Goal: Check status

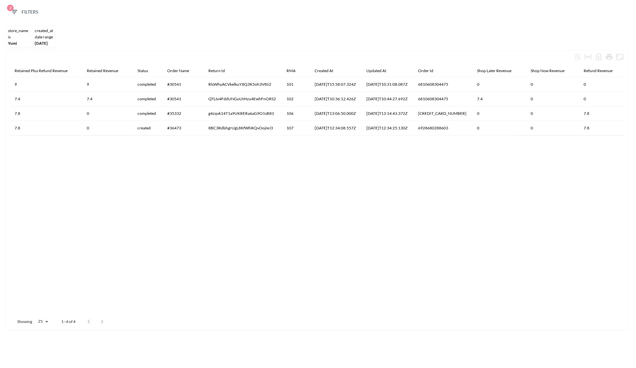
drag, startPoint x: 103, startPoint y: 138, endPoint x: 235, endPoint y: 148, distance: 132.3
click at [235, 148] on div "Retained Plus Refund Revenue Retained Revenue Status Order Name Return Id RMA C…" at bounding box center [317, 189] width 616 height 248
click at [46, 39] on div "created_at DATE RANGE [DATE]" at bounding box center [44, 37] width 22 height 22
click at [92, 32] on div "store_name IS [PERSON_NAME] created_at DATE RANGE [DATE]" at bounding box center [317, 37] width 629 height 27
click at [17, 38] on div "IS" at bounding box center [18, 36] width 20 height 5
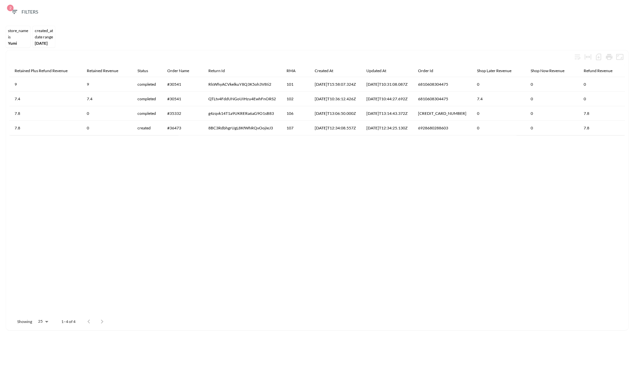
click at [14, 13] on icon "button" at bounding box center [14, 12] width 8 height 8
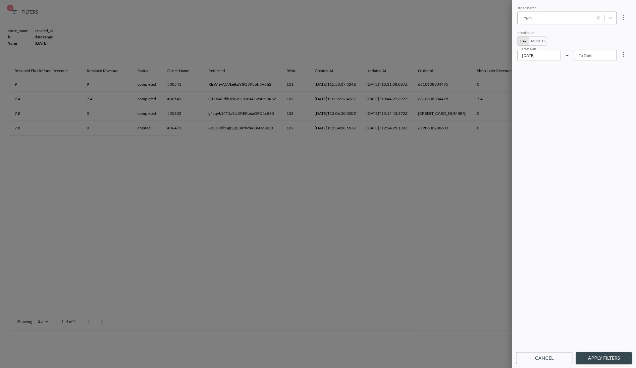
click at [553, 20] on div "Yumi" at bounding box center [555, 18] width 68 height 6
click at [294, 254] on div at bounding box center [318, 184] width 636 height 368
click at [552, 60] on input "[DATE]" at bounding box center [538, 55] width 43 height 11
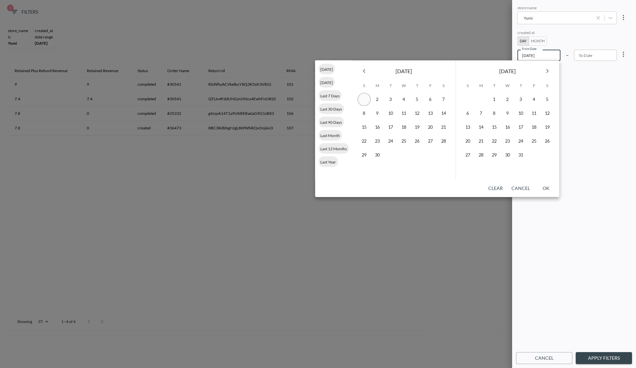
click at [364, 100] on button "1" at bounding box center [364, 99] width 13 height 13
type input "YYYY-MM-DD"
click at [497, 99] on button "1" at bounding box center [494, 99] width 13 height 13
type input "[DATE]"
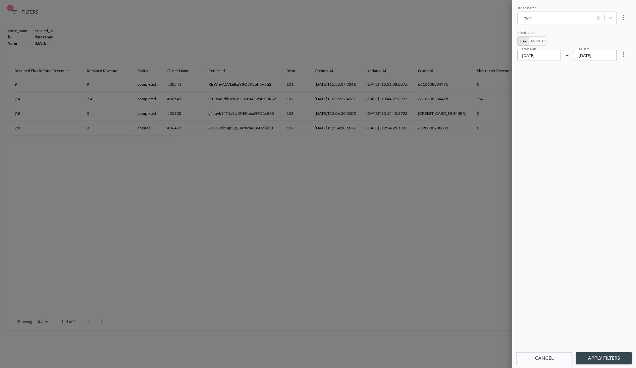
click at [534, 56] on input "[DATE]" at bounding box center [538, 55] width 43 height 11
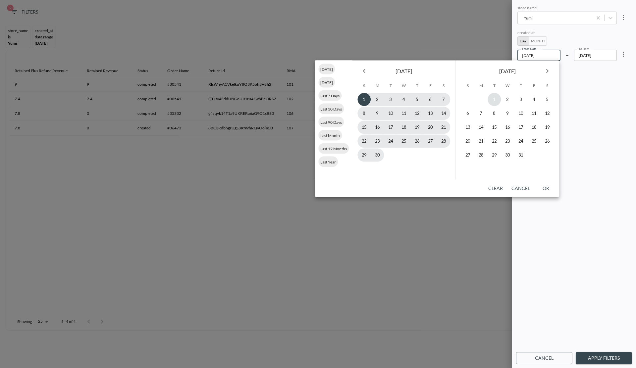
click at [497, 104] on button "1" at bounding box center [494, 99] width 13 height 13
type input "[DATE]"
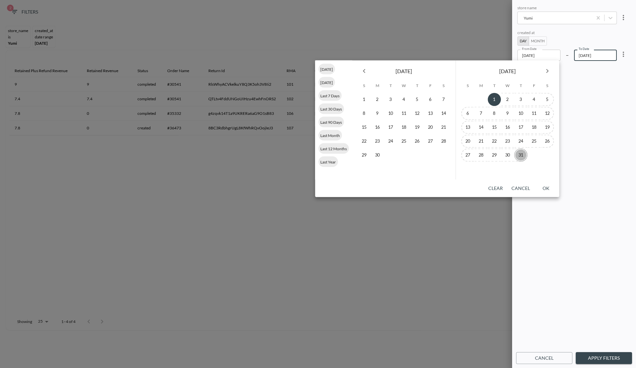
click at [520, 154] on button "31" at bounding box center [520, 155] width 13 height 13
type input "[DATE]"
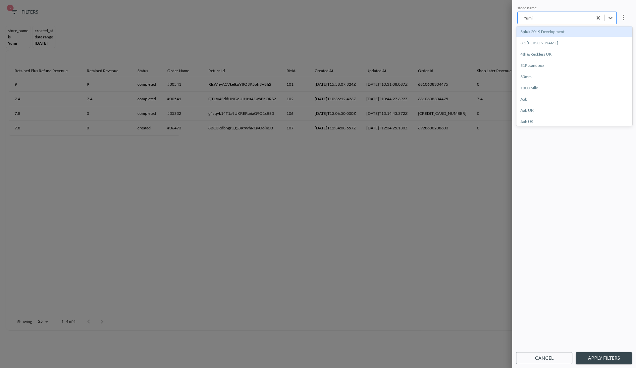
click at [542, 15] on div "Yumi" at bounding box center [555, 18] width 68 height 6
drag, startPoint x: 594, startPoint y: 262, endPoint x: 565, endPoint y: 342, distance: 85.1
click at [594, 261] on div "store name store name created at Day Month From Date [DATE] From Date – To Date…" at bounding box center [574, 176] width 116 height 345
click at [592, 360] on button "Apply Filters" at bounding box center [604, 358] width 56 height 12
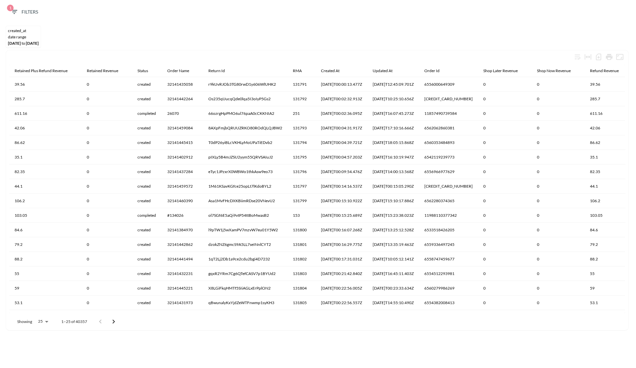
click at [364, 26] on div "created_at DATE RANGE [DATE] to [DATE]" at bounding box center [317, 37] width 629 height 27
click at [597, 57] on icon "Number of rows selected for download: 40357" at bounding box center [599, 57] width 8 height 8
